Goal: Information Seeking & Learning: Learn about a topic

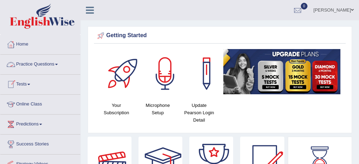
click at [37, 63] on link "Practice Questions" at bounding box center [40, 64] width 80 height 18
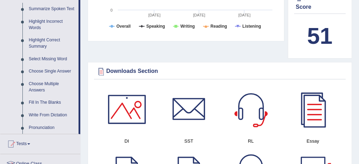
scroll to position [314, 0]
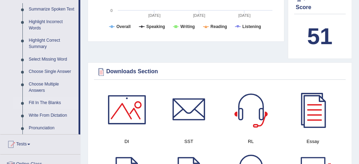
click at [57, 109] on link "Fill In The Blanks" at bounding box center [52, 103] width 53 height 13
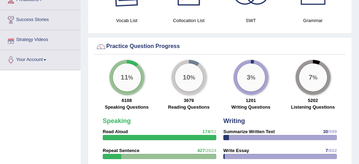
scroll to position [502, 0]
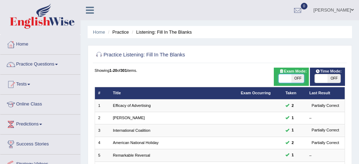
click at [284, 80] on span at bounding box center [285, 78] width 13 height 8
checkbox input "true"
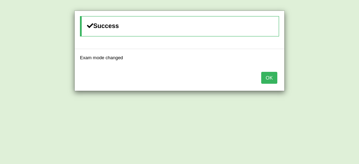
click at [268, 81] on button "OK" at bounding box center [269, 78] width 16 height 12
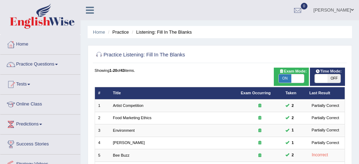
click at [284, 81] on span "ON" at bounding box center [285, 78] width 13 height 8
checkbox input "false"
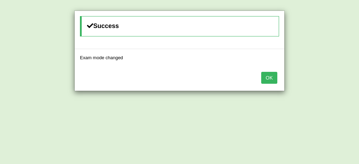
click at [269, 81] on button "OK" at bounding box center [269, 78] width 16 height 12
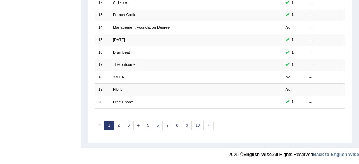
scroll to position [240, 0]
click at [197, 125] on link "10" at bounding box center [198, 126] width 12 height 10
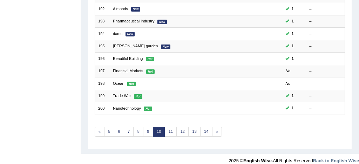
scroll to position [240, 0]
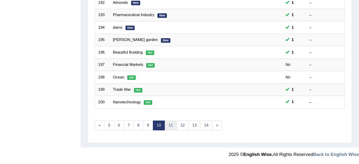
click at [171, 127] on link "11" at bounding box center [171, 126] width 12 height 10
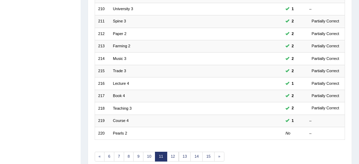
scroll to position [240, 0]
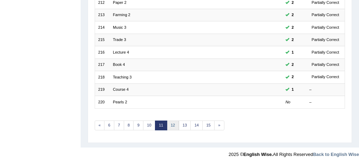
click at [171, 127] on link "12" at bounding box center [173, 126] width 12 height 10
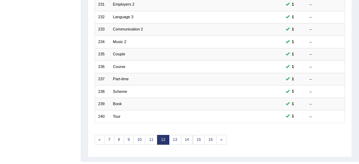
scroll to position [240, 0]
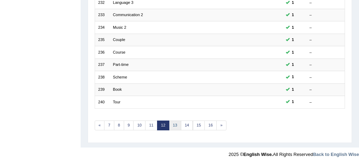
click at [175, 124] on link "13" at bounding box center [175, 126] width 12 height 10
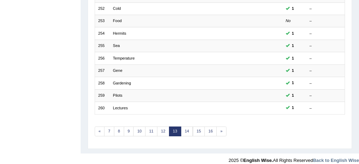
scroll to position [240, 0]
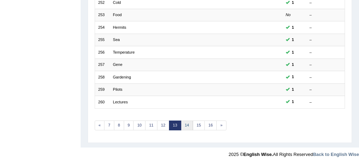
click at [187, 125] on link "14" at bounding box center [187, 126] width 12 height 10
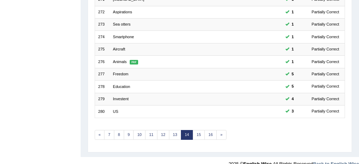
scroll to position [240, 0]
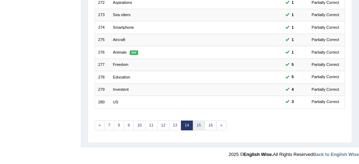
click at [198, 125] on link "15" at bounding box center [199, 126] width 12 height 10
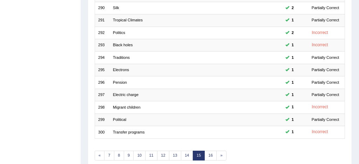
scroll to position [240, 0]
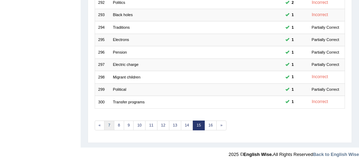
click at [110, 125] on link "7" at bounding box center [109, 126] width 10 height 10
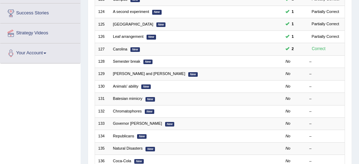
scroll to position [127, 0]
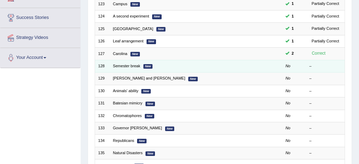
click at [127, 68] on td "Semester break New" at bounding box center [174, 66] width 128 height 12
click at [128, 67] on link "Semester break" at bounding box center [126, 66] width 27 height 4
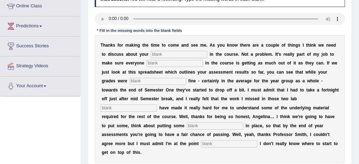
scroll to position [97, 0]
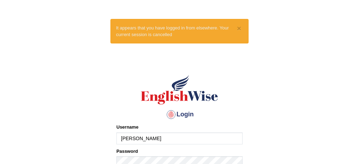
type input "[PERSON_NAME]"
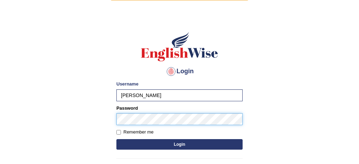
scroll to position [44, 0]
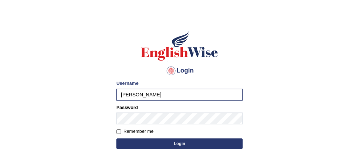
click at [179, 144] on button "Login" at bounding box center [179, 143] width 126 height 11
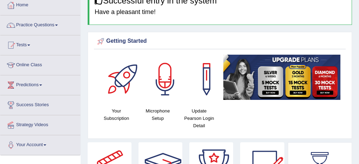
scroll to position [42, 0]
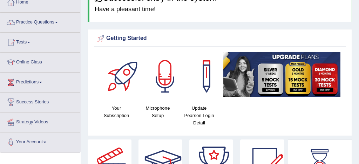
click at [43, 21] on link "Practice Questions" at bounding box center [40, 22] width 80 height 18
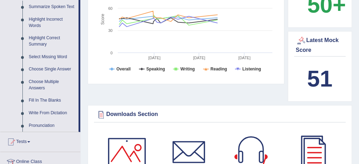
scroll to position [318, 0]
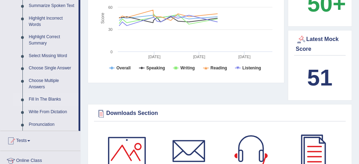
click at [57, 106] on link "Fill In The Blanks" at bounding box center [52, 99] width 53 height 13
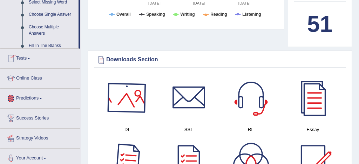
scroll to position [466, 0]
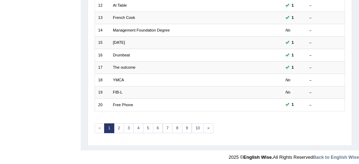
scroll to position [240, 0]
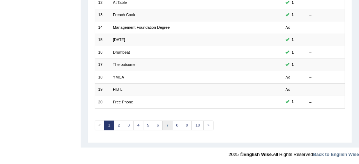
click at [166, 123] on link "7" at bounding box center [168, 126] width 10 height 10
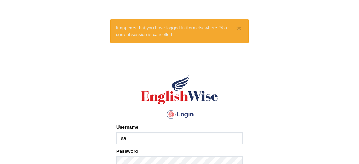
type input "[PERSON_NAME]"
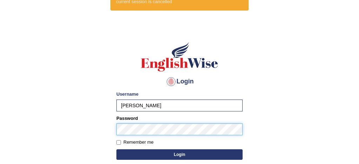
scroll to position [33, 0]
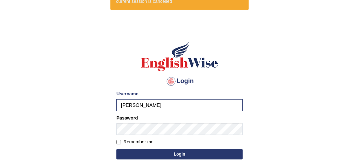
click at [173, 152] on button "Login" at bounding box center [179, 154] width 126 height 11
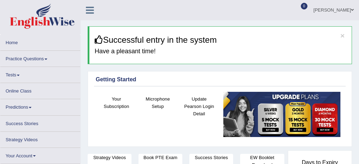
click at [35, 57] on link "Practice Questions" at bounding box center [40, 58] width 80 height 14
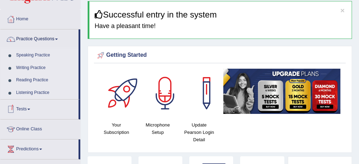
scroll to position [47, 0]
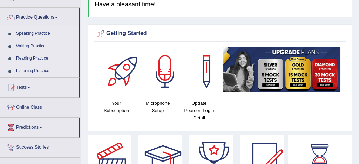
click at [42, 71] on link "Listening Practice" at bounding box center [46, 71] width 66 height 13
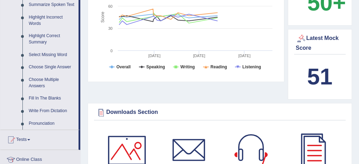
scroll to position [319, 0]
click at [54, 117] on link "Write From Dictation" at bounding box center [52, 110] width 53 height 13
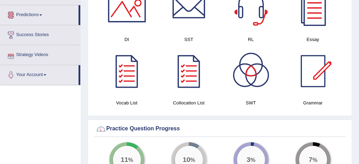
scroll to position [471, 0]
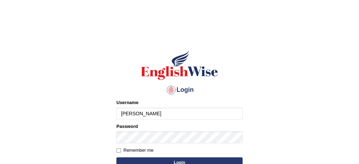
type input "[PERSON_NAME]"
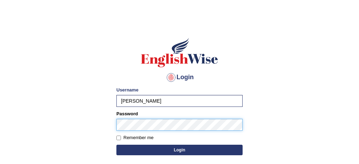
scroll to position [13, 0]
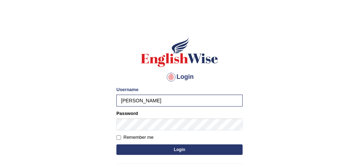
click at [186, 149] on button "Login" at bounding box center [179, 149] width 126 height 11
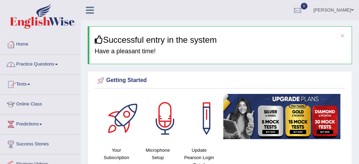
click at [50, 64] on link "Practice Questions" at bounding box center [40, 64] width 80 height 18
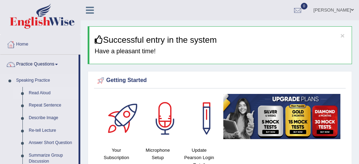
click at [46, 95] on link "Read Aloud" at bounding box center [52, 93] width 53 height 13
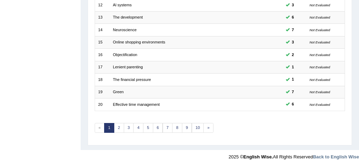
scroll to position [238, 0]
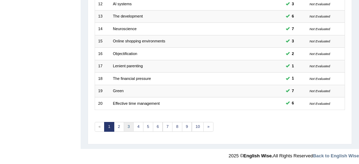
click at [128, 124] on link "3" at bounding box center [129, 127] width 10 height 10
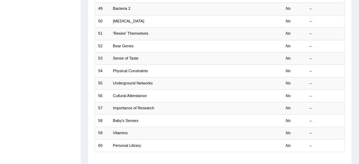
scroll to position [240, 0]
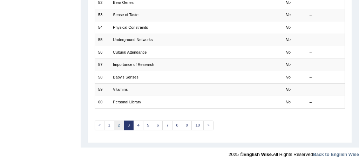
click at [117, 124] on link "2" at bounding box center [119, 126] width 10 height 10
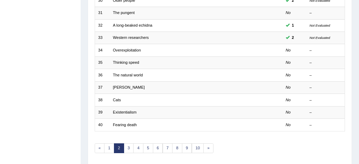
scroll to position [218, 0]
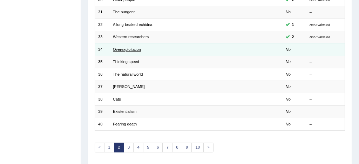
click at [126, 50] on link "Overexploitation" at bounding box center [127, 49] width 28 height 4
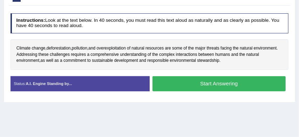
scroll to position [112, 0]
click at [202, 83] on button "Start Answering" at bounding box center [218, 83] width 133 height 15
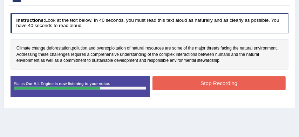
click at [201, 81] on button "Stop Recording" at bounding box center [218, 83] width 133 height 14
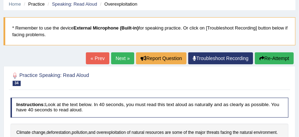
scroll to position [21, 0]
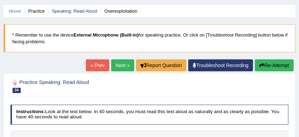
click at [273, 64] on button "Re-Attempt" at bounding box center [274, 65] width 39 height 12
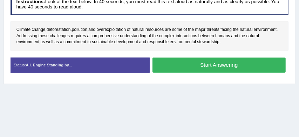
scroll to position [154, 0]
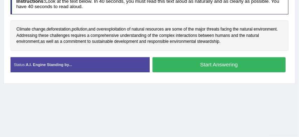
click at [229, 65] on button "Start Answering" at bounding box center [218, 64] width 133 height 15
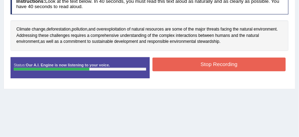
click at [227, 63] on button "Stop Recording" at bounding box center [218, 64] width 133 height 14
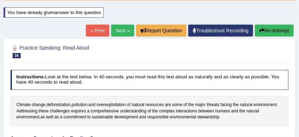
scroll to position [71, 0]
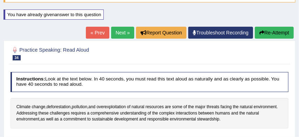
click at [276, 34] on button "Re-Attempt" at bounding box center [274, 33] width 39 height 12
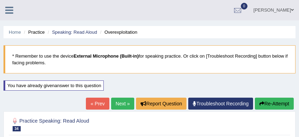
scroll to position [111, 0]
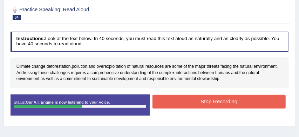
click at [226, 101] on button "Stop Recording" at bounding box center [218, 102] width 133 height 14
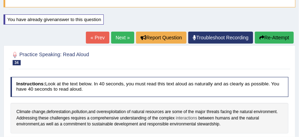
scroll to position [63, 0]
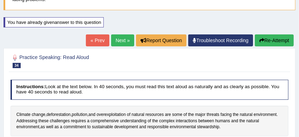
click at [116, 40] on link "Next »" at bounding box center [122, 40] width 23 height 12
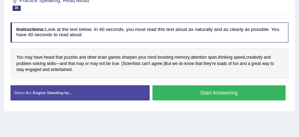
scroll to position [105, 0]
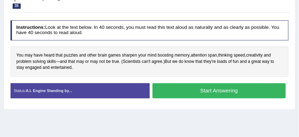
click at [227, 90] on button "Start Answering" at bounding box center [218, 90] width 133 height 15
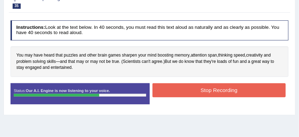
click at [212, 93] on button "Stop Recording" at bounding box center [218, 90] width 133 height 14
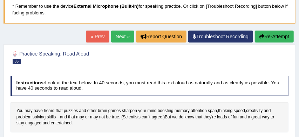
scroll to position [49, 0]
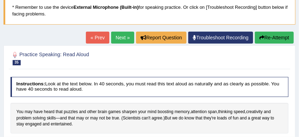
click at [120, 38] on link "Next »" at bounding box center [122, 38] width 23 height 12
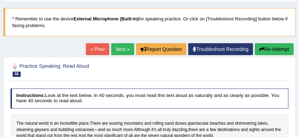
scroll to position [33, 0]
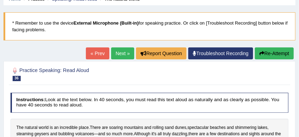
click at [116, 50] on link "Next »" at bounding box center [122, 53] width 23 height 12
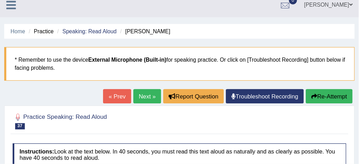
scroll to position [6, 0]
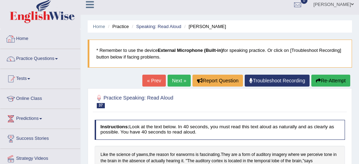
click at [22, 39] on link "Home" at bounding box center [40, 38] width 80 height 18
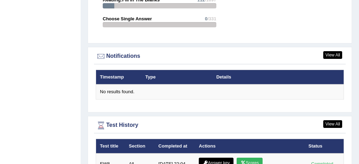
scroll to position [831, 0]
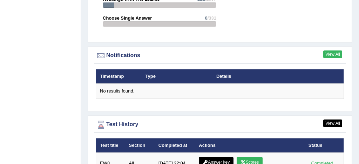
click at [336, 54] on link "View All" at bounding box center [332, 54] width 19 height 8
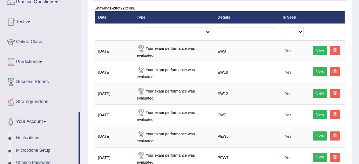
scroll to position [70, 0]
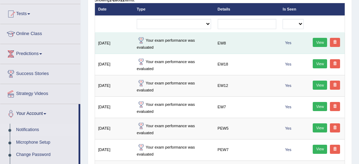
click at [322, 41] on link "View" at bounding box center [320, 42] width 14 height 9
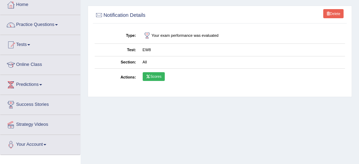
scroll to position [41, 0]
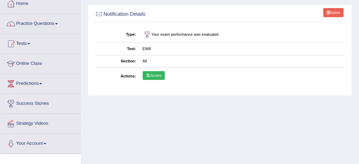
click at [152, 74] on link "Scores" at bounding box center [154, 75] width 22 height 9
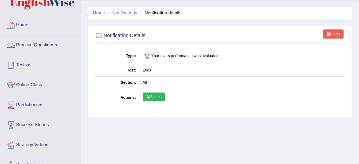
scroll to position [0, 0]
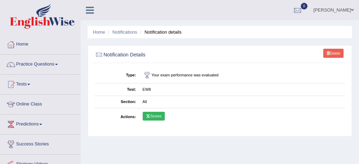
click at [27, 47] on link "Home" at bounding box center [40, 44] width 80 height 18
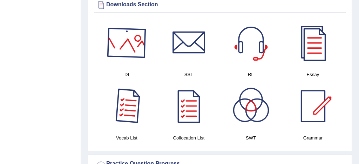
scroll to position [385, 0]
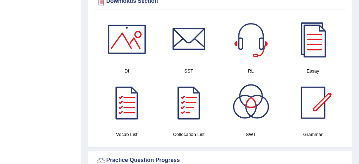
click at [182, 98] on div at bounding box center [188, 102] width 49 height 49
